Goal: Find specific page/section: Find specific page/section

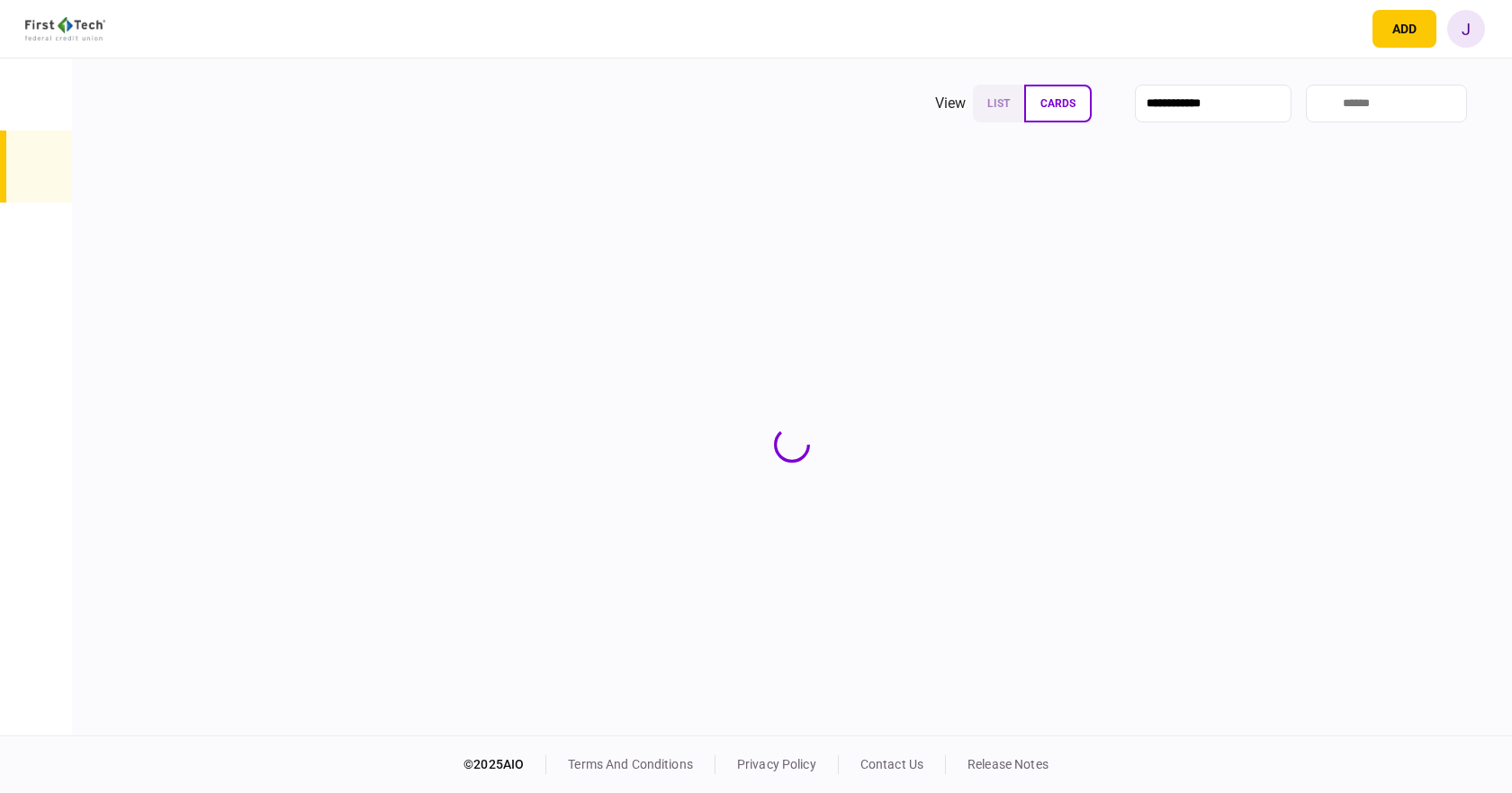
click at [1341, 105] on input "search" at bounding box center [1386, 103] width 161 height 37
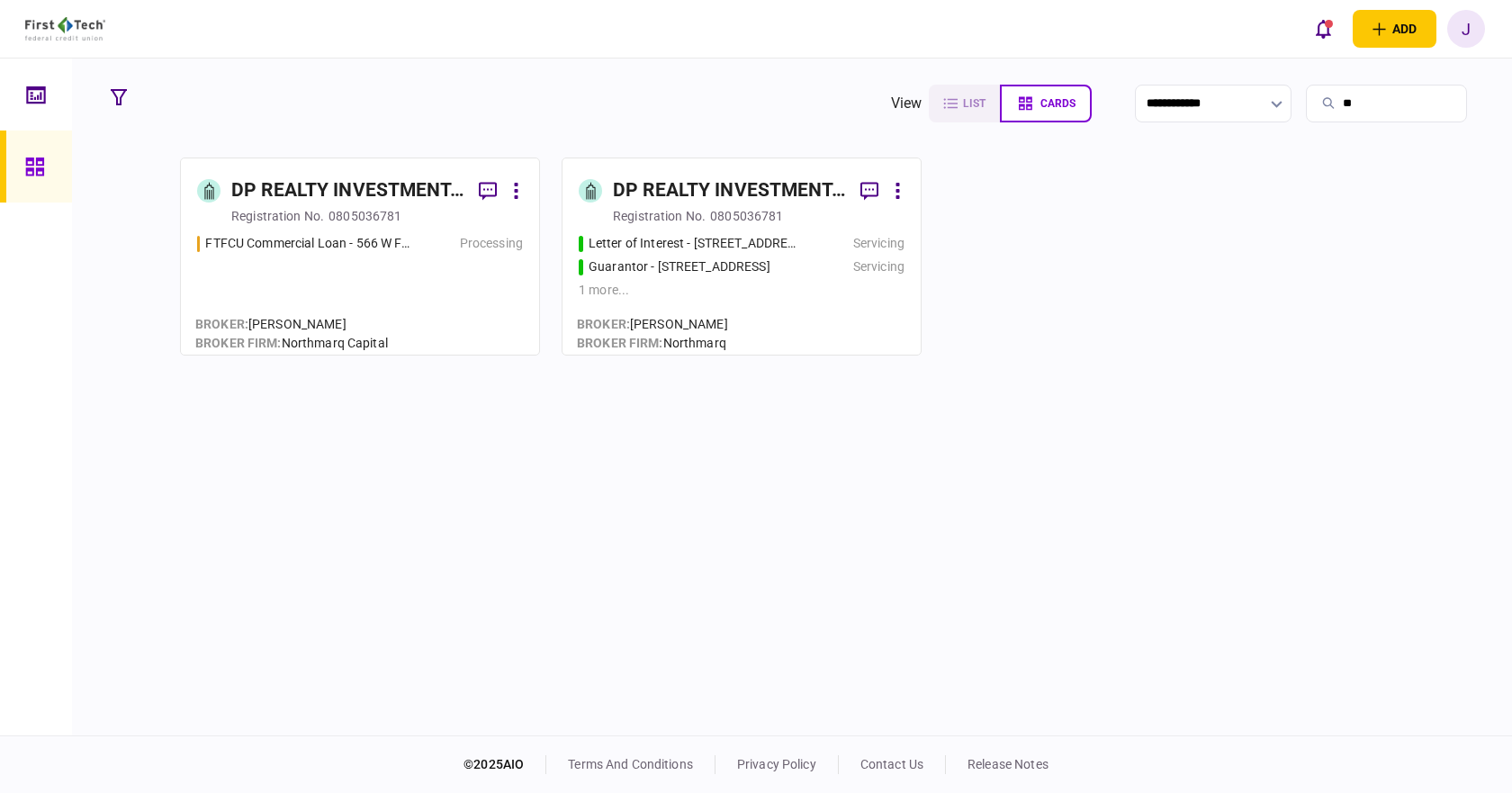
type input "**"
click at [371, 185] on div "DP REALTY INVESTMENT, LLC" at bounding box center [347, 191] width 233 height 29
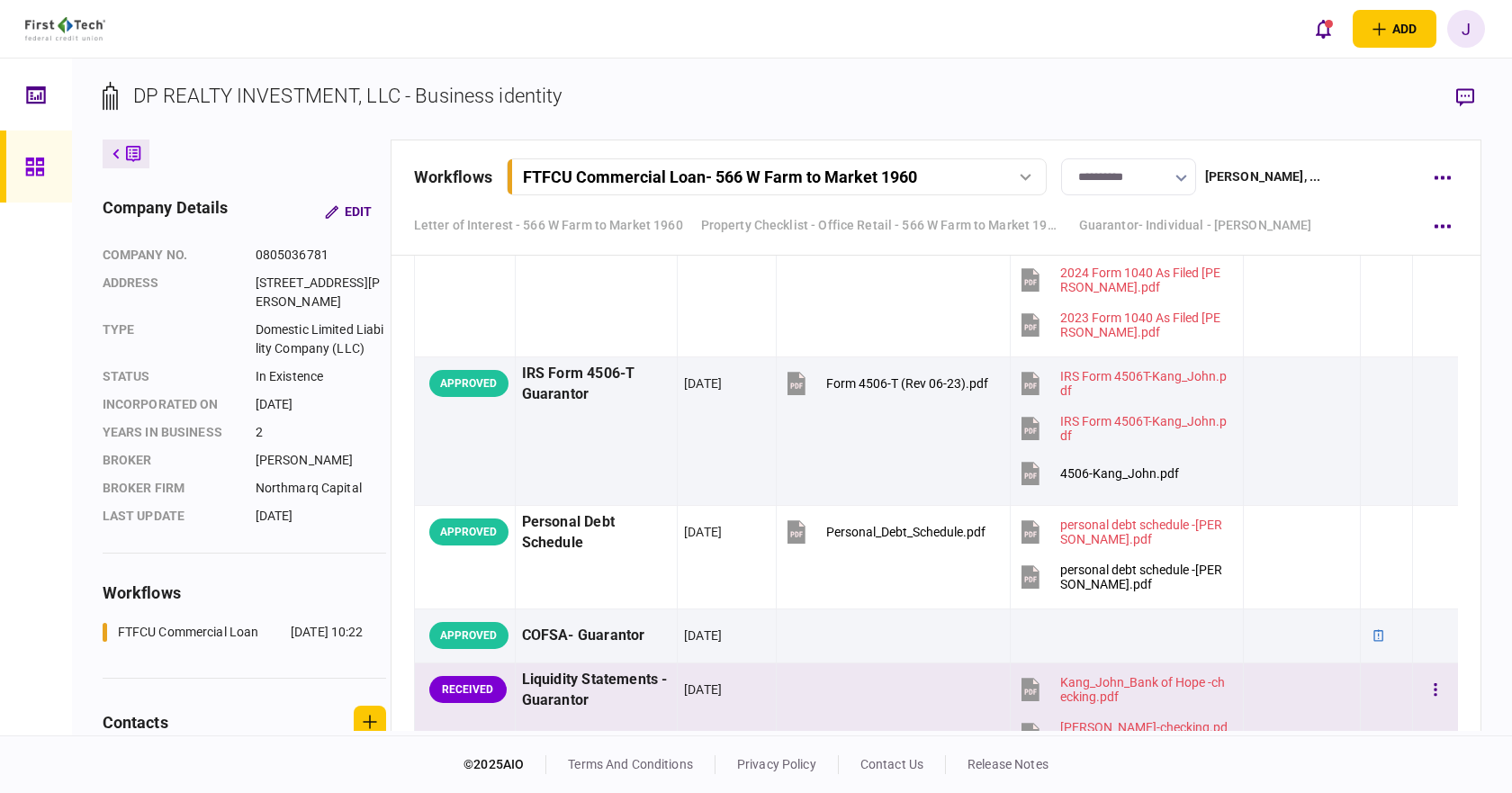
scroll to position [6845, 0]
